Goal: Information Seeking & Learning: Learn about a topic

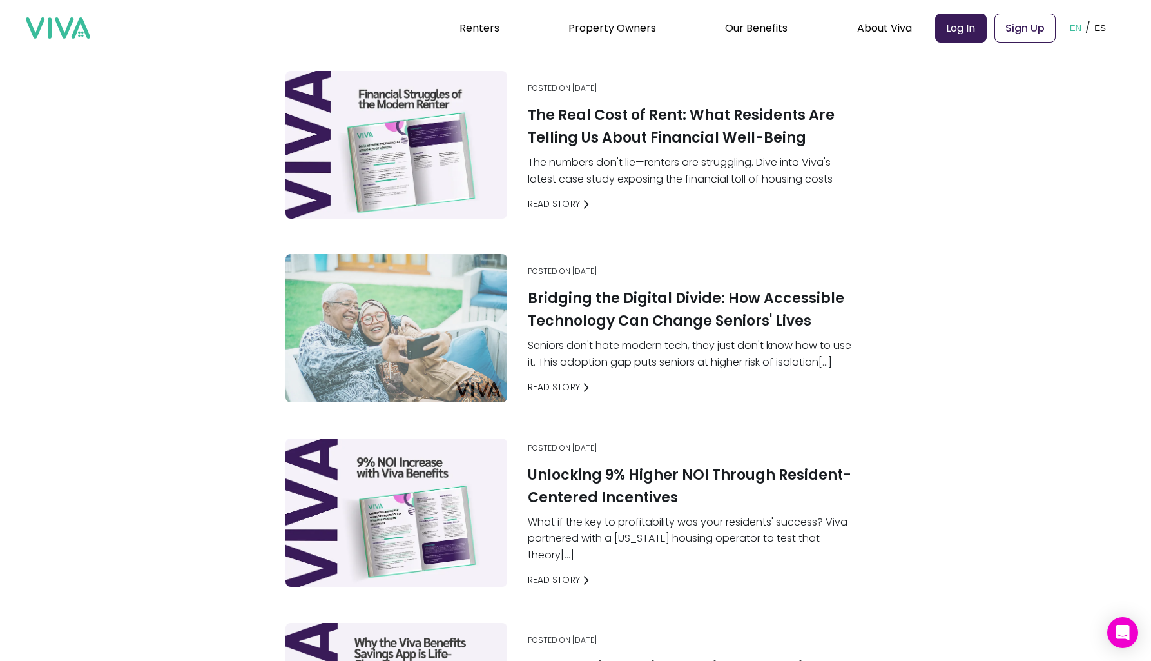
scroll to position [1195, 0]
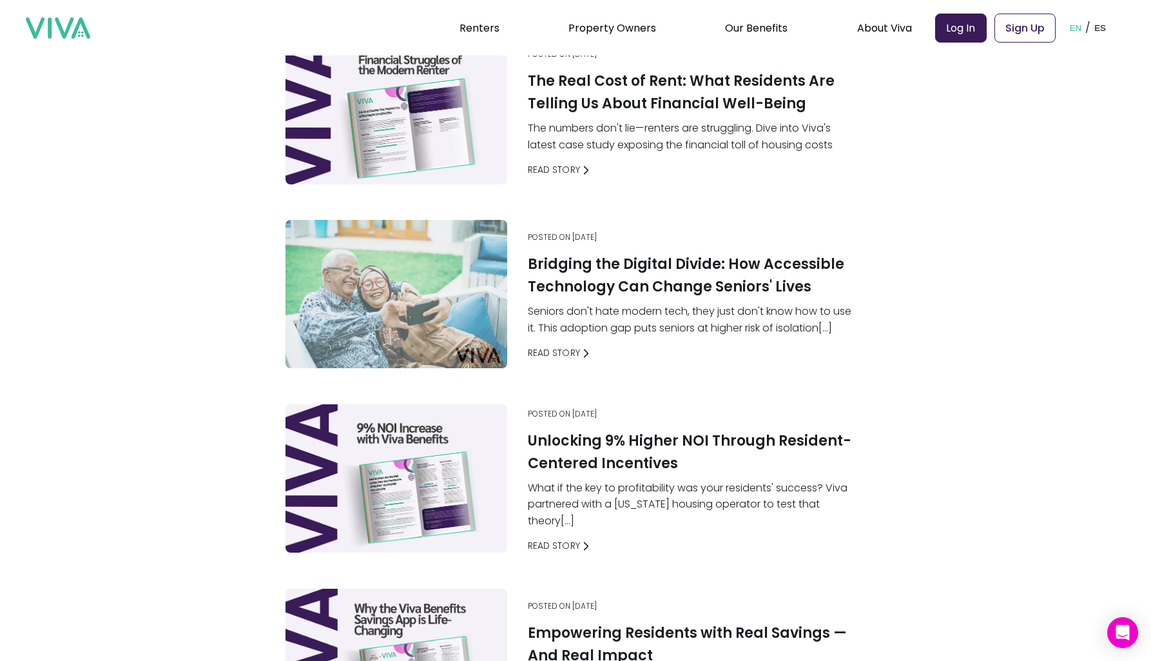
click at [702, 306] on p "Seniors don't hate modern tech, they just don't know how to use it. This adopti…" at bounding box center [694, 319] width 333 height 33
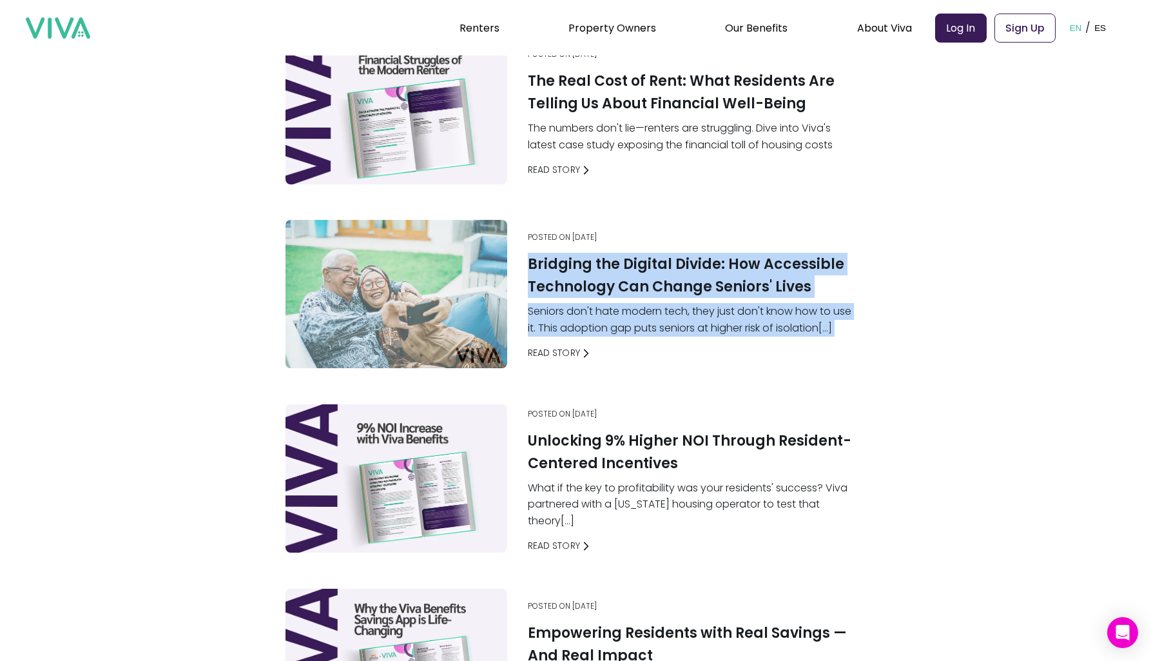
drag, startPoint x: 702, startPoint y: 306, endPoint x: 716, endPoint y: 273, distance: 35.5
click at [716, 273] on div "Posted on [DATE] Bridging the Digital Divide: How Accessible Technology Can Cha…" at bounding box center [694, 296] width 343 height 138
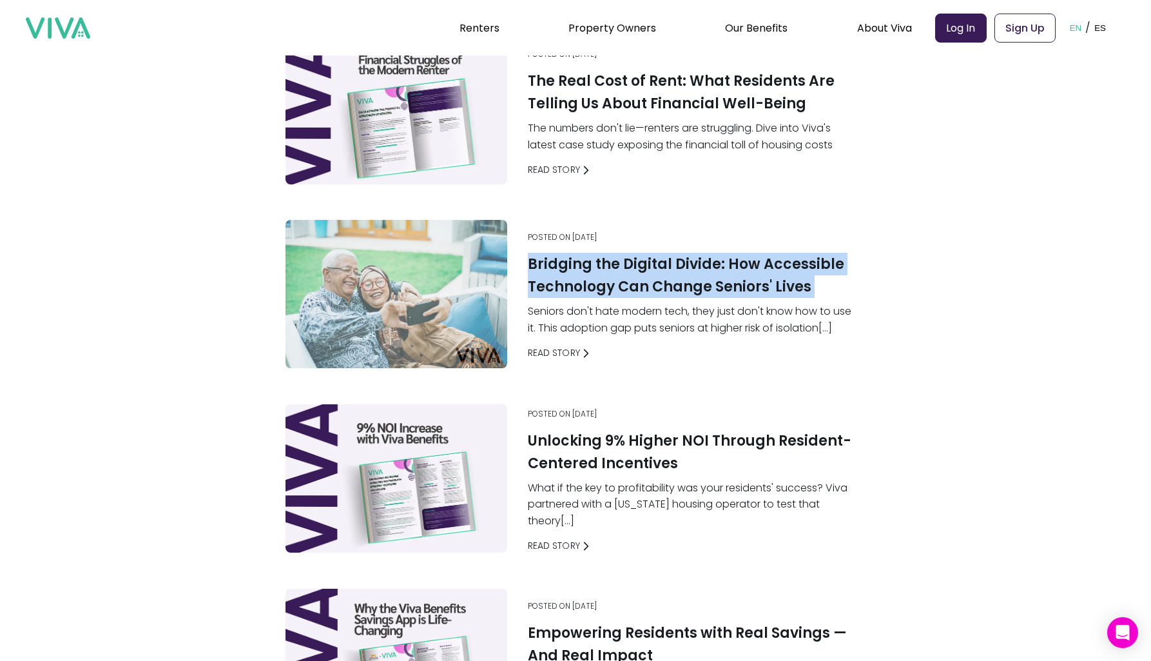
click at [971, 247] on div "Posted on [DATE] The First Zero-Interest Cash Advance Product for Residents Eve…" at bounding box center [576, 483] width 1048 height 3201
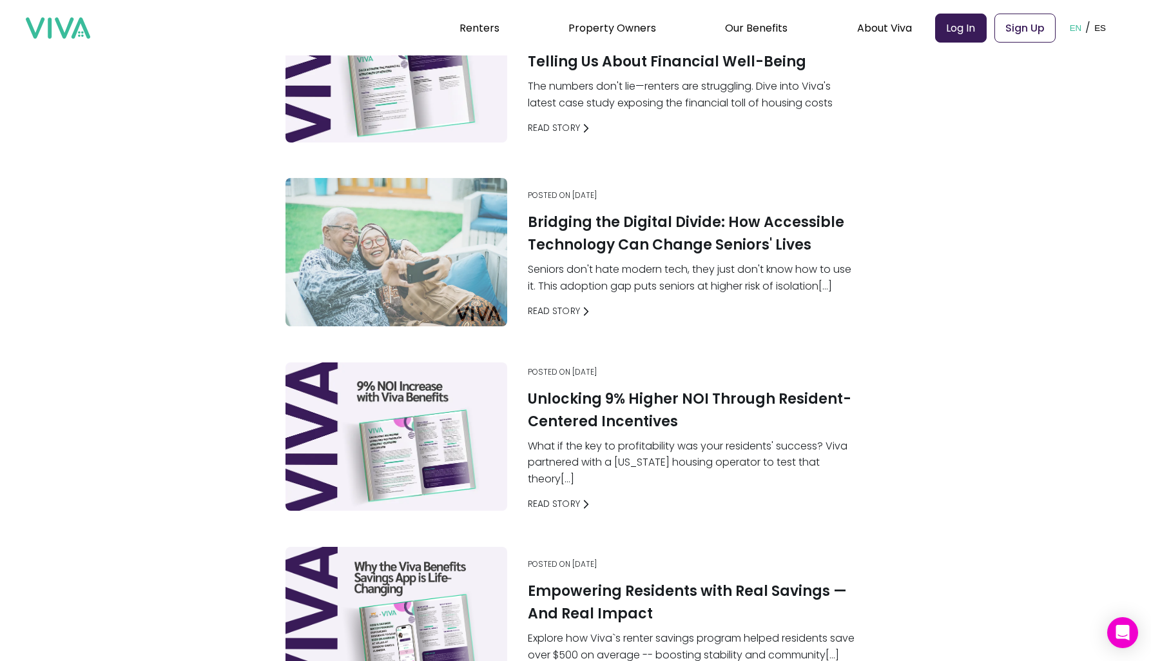
click at [971, 247] on div "Posted on [DATE] The First Zero-Interest Cash Advance Product for Residents Eve…" at bounding box center [576, 441] width 1048 height 3201
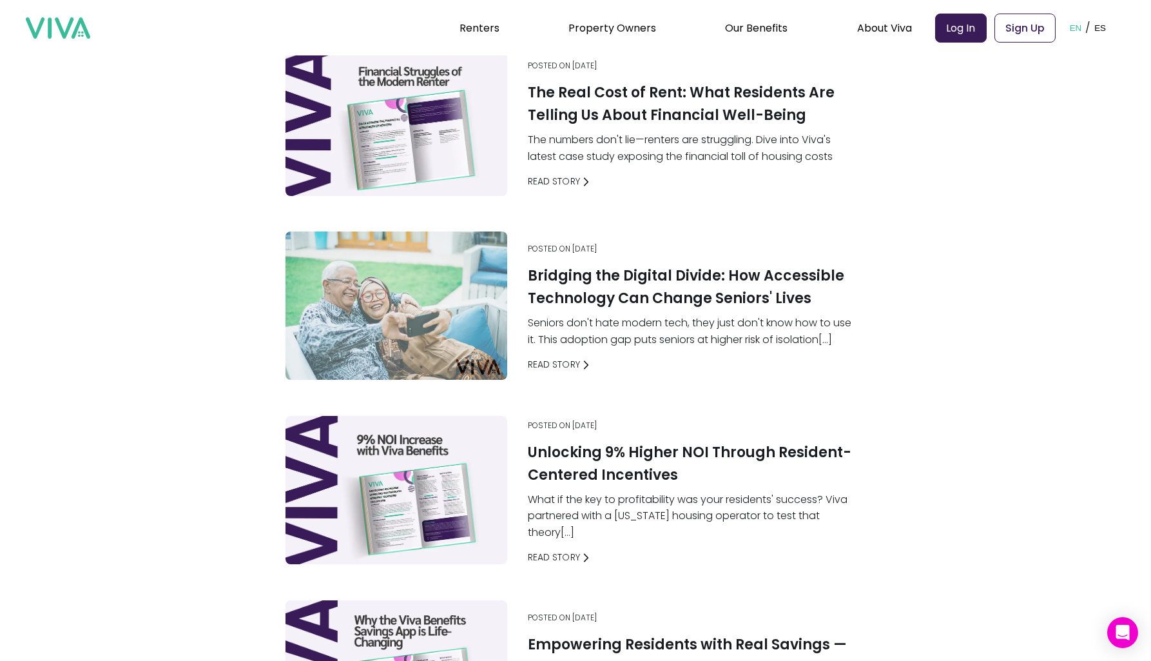
scroll to position [1157, 0]
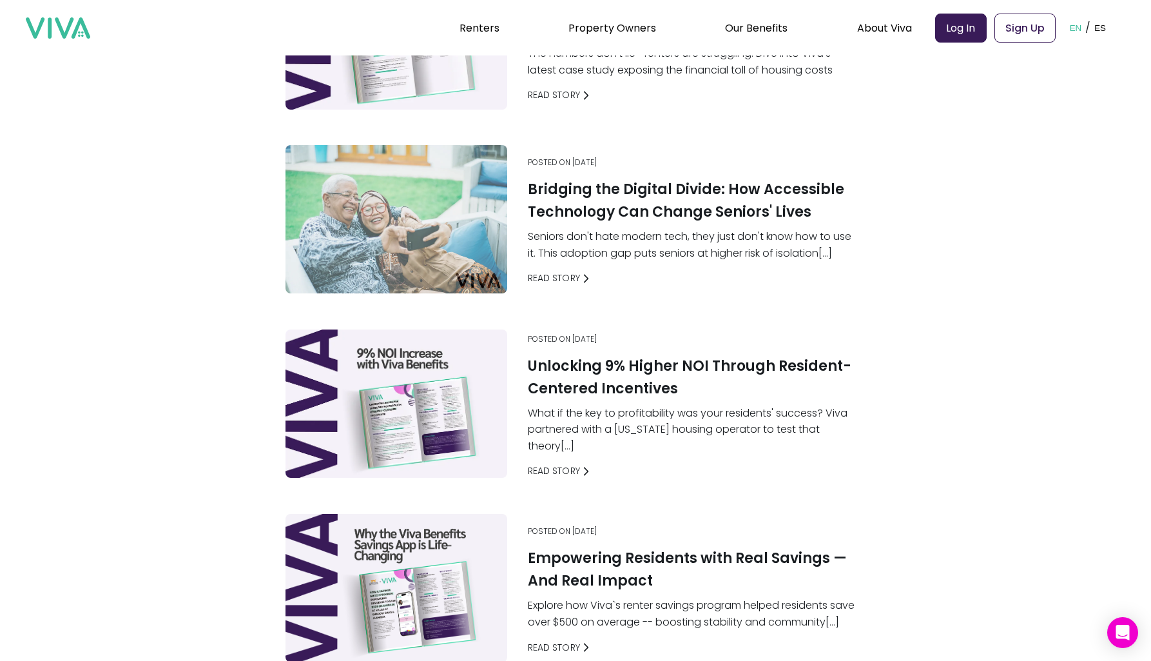
click at [940, 416] on div "Posted on [DATE] The First Zero-Interest Cash Advance Product for Residents Eve…" at bounding box center [576, 408] width 1048 height 3201
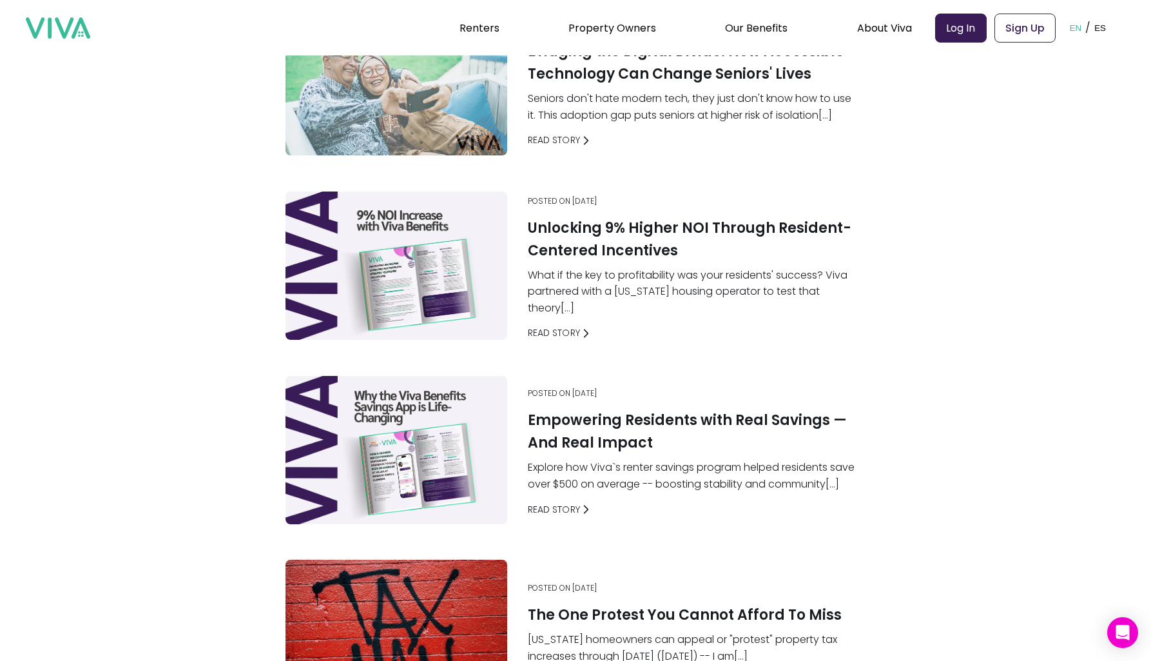
scroll to position [1424, 0]
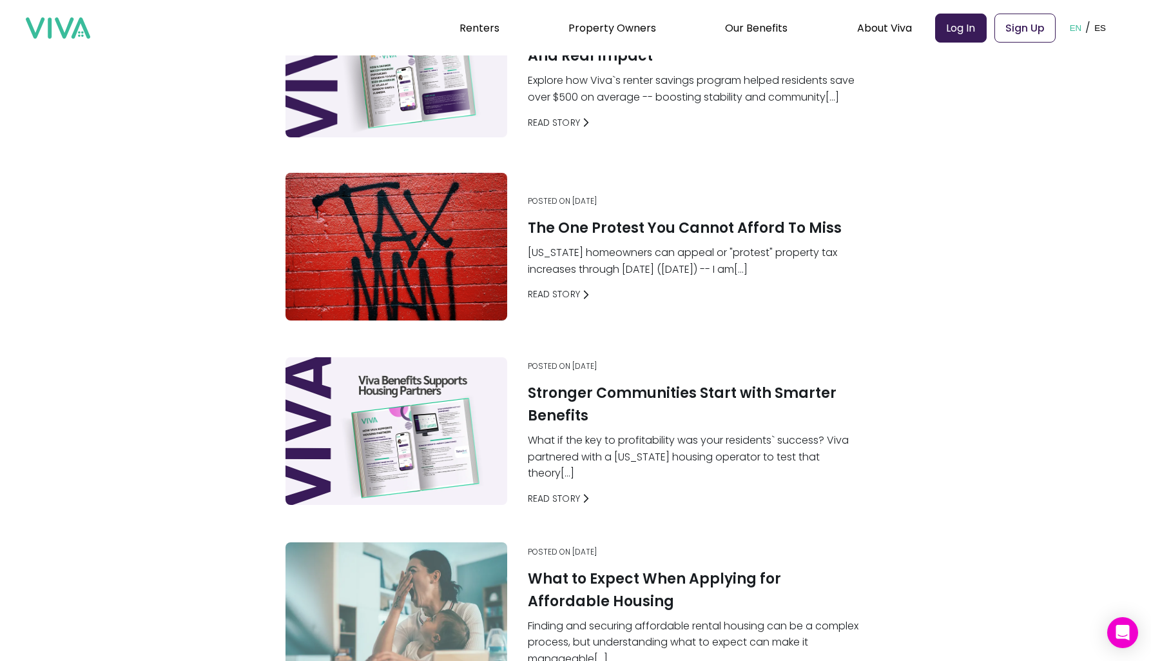
scroll to position [1857, 0]
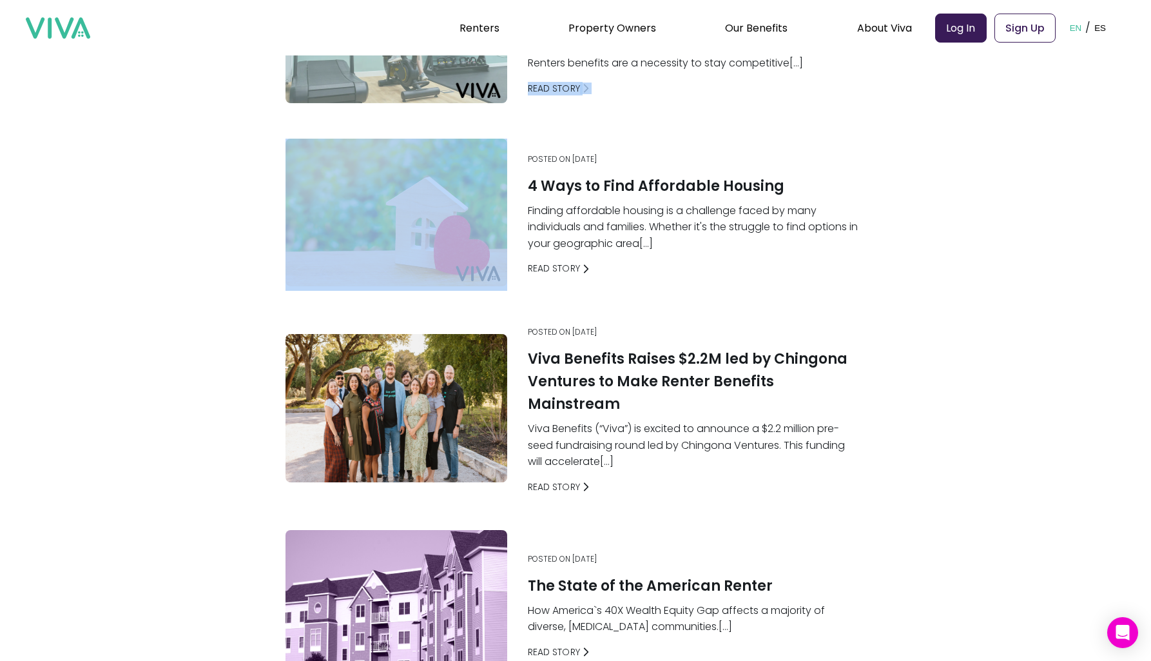
scroll to position [2613, 0]
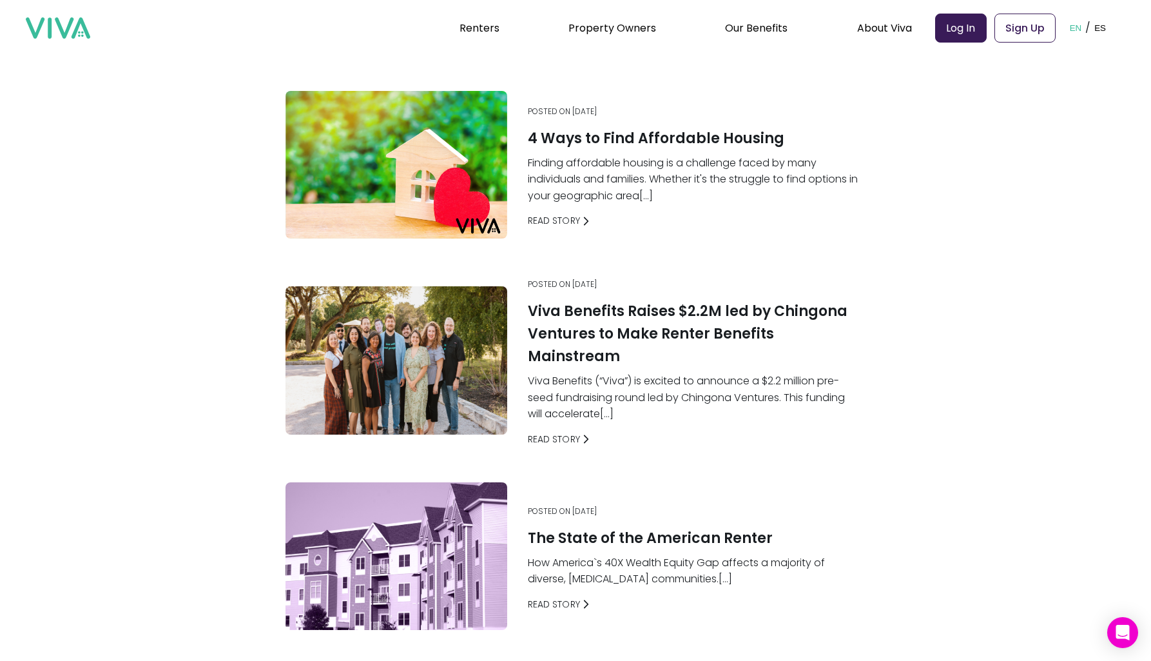
click at [802, 155] on p "Finding affordable housing is a challenge faced by many individuals and familie…" at bounding box center [694, 180] width 333 height 50
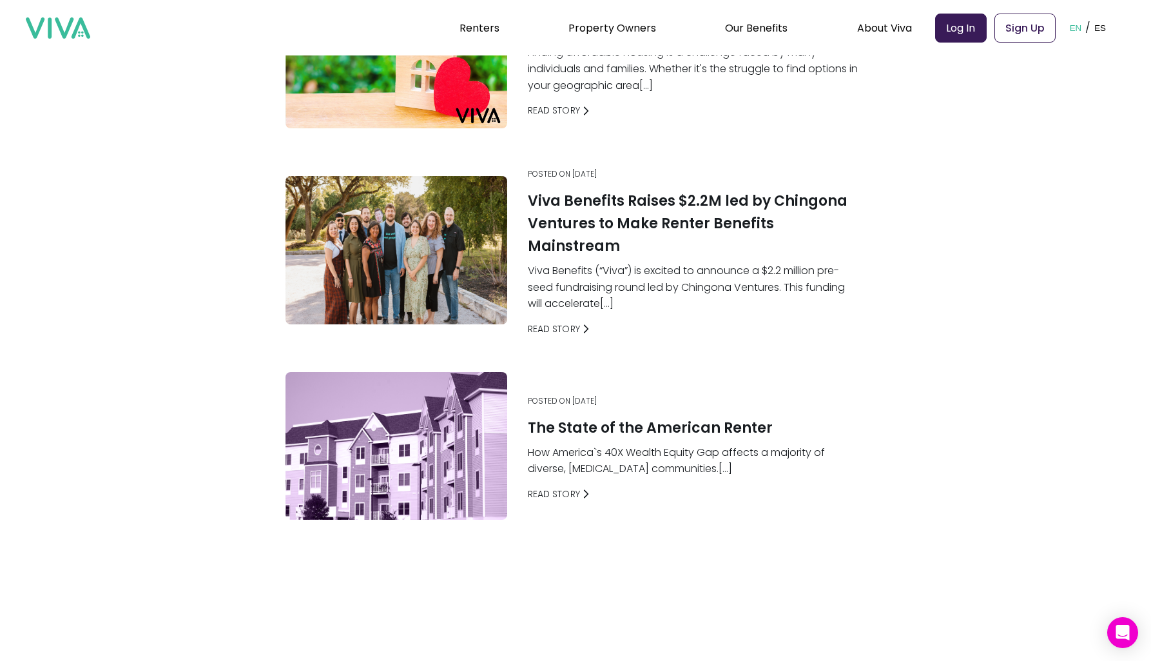
scroll to position [2778, 0]
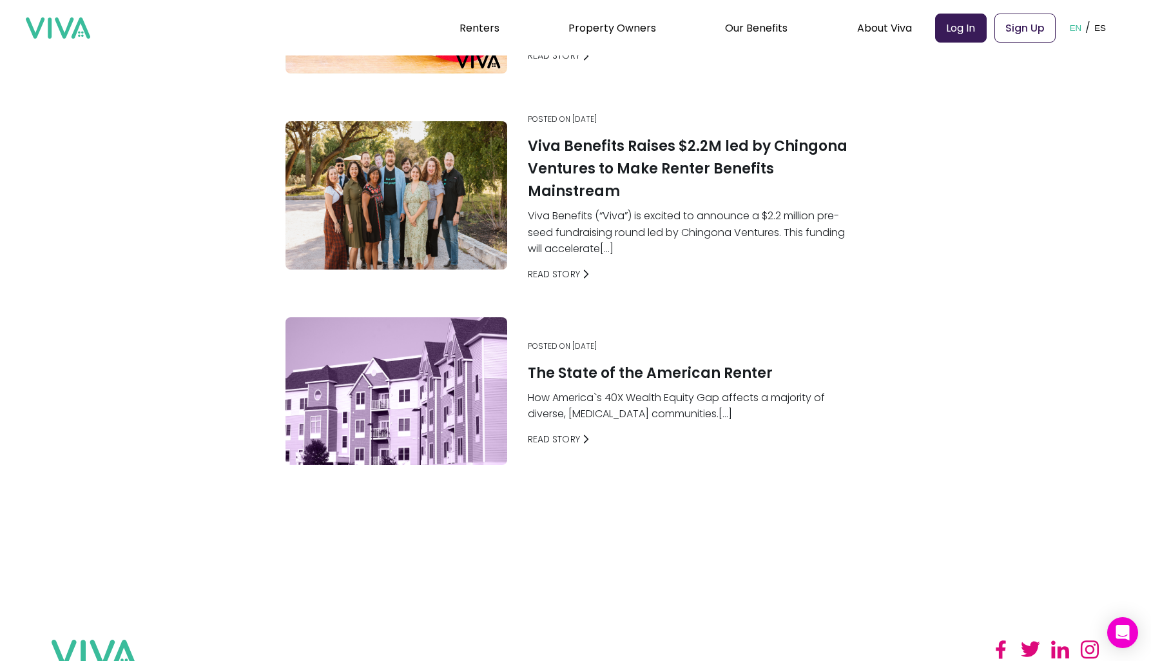
click at [680, 208] on p "Viva Benefits (“Viva”) is excited to announce a $2.2 million pre-seed fundraisi…" at bounding box center [694, 233] width 333 height 50
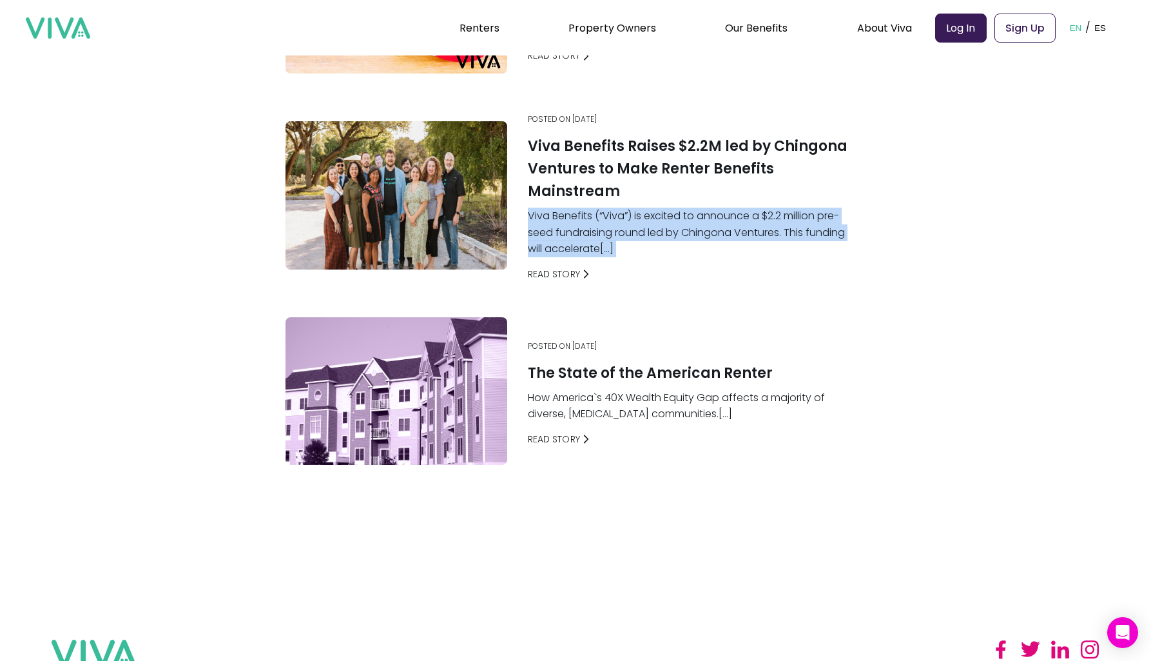
click at [680, 208] on p "Viva Benefits (“Viva”) is excited to announce a $2.2 million pre-seed fundraisi…" at bounding box center [694, 233] width 333 height 50
click at [706, 208] on p "Viva Benefits (“Viva”) is excited to announce a $2.2 million pre-seed fundraisi…" at bounding box center [694, 233] width 333 height 50
